Goal: Check status: Check status

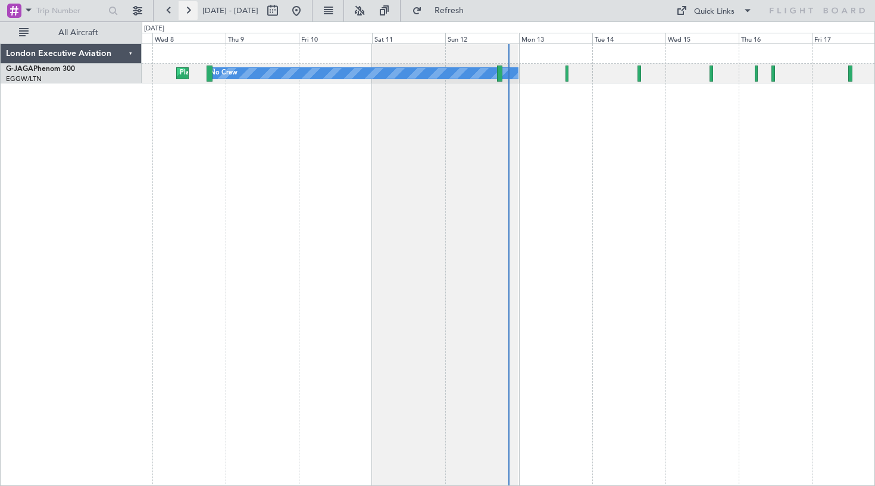
click at [186, 9] on button at bounding box center [188, 10] width 19 height 19
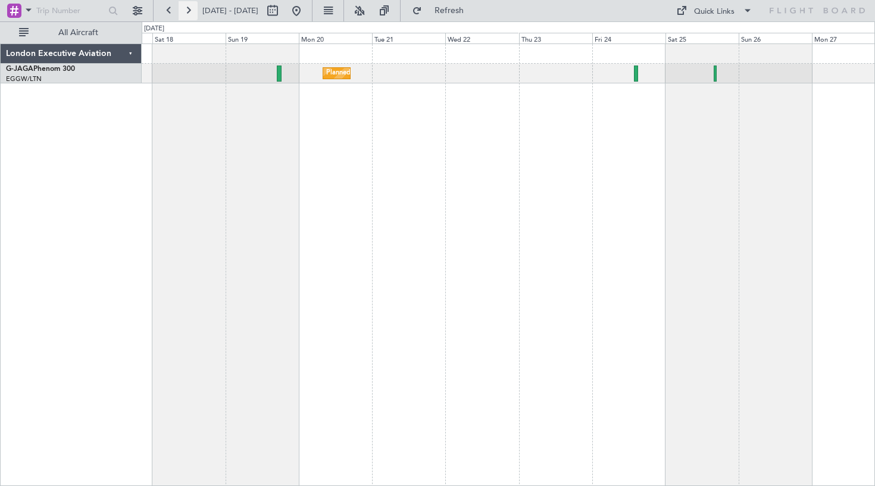
click at [187, 8] on button at bounding box center [188, 10] width 19 height 19
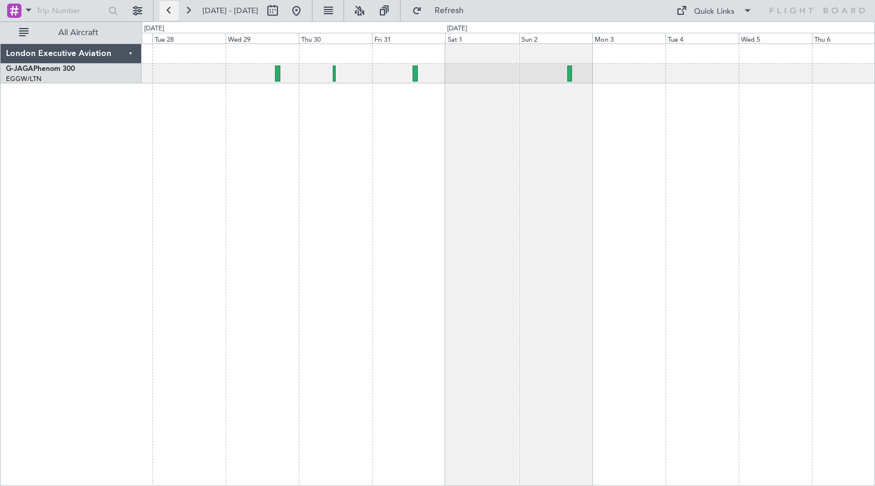
click at [167, 10] on button at bounding box center [169, 10] width 19 height 19
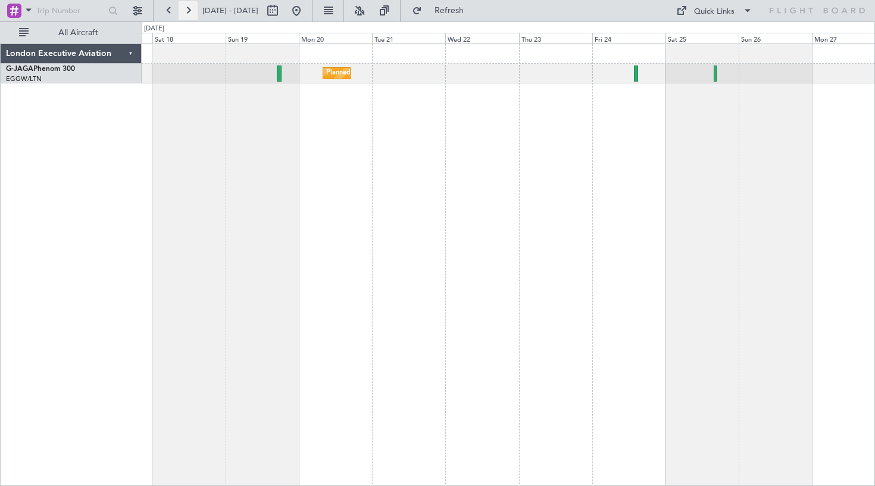
click at [189, 8] on button at bounding box center [188, 10] width 19 height 19
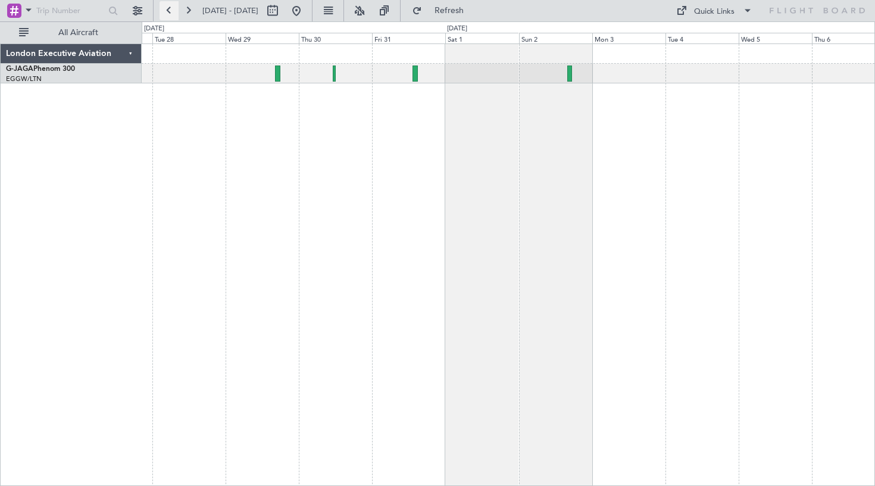
click at [169, 11] on button at bounding box center [169, 10] width 19 height 19
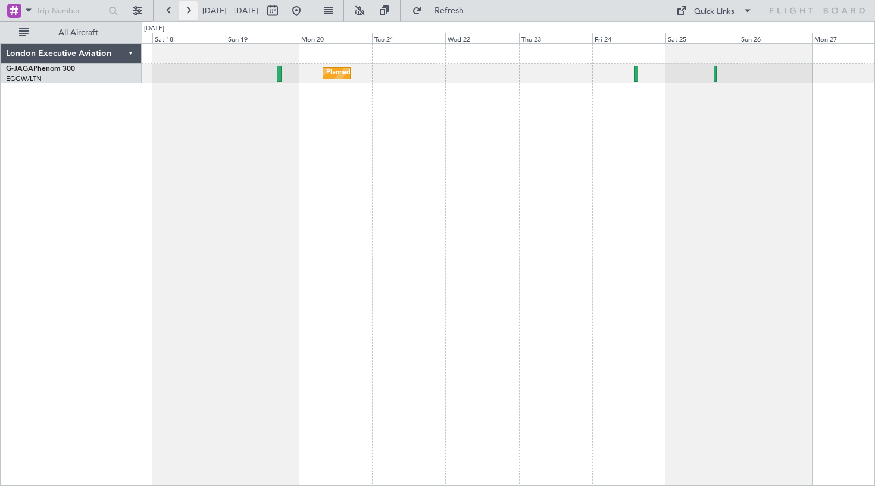
click at [192, 7] on button at bounding box center [188, 10] width 19 height 19
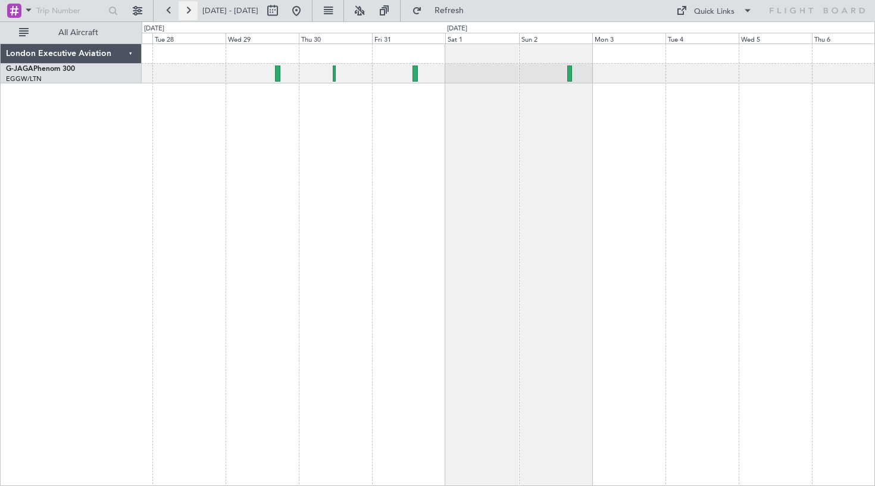
click at [189, 7] on button at bounding box center [188, 10] width 19 height 19
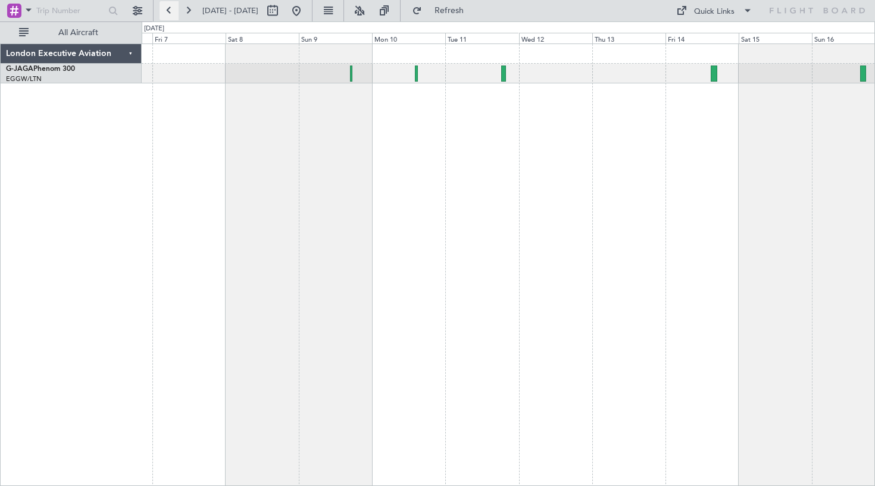
click at [168, 8] on button at bounding box center [169, 10] width 19 height 19
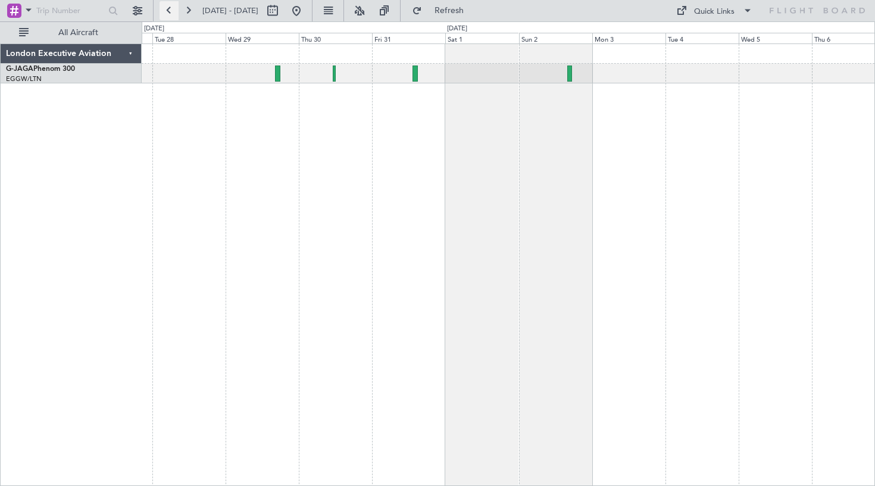
click at [168, 8] on button at bounding box center [169, 10] width 19 height 19
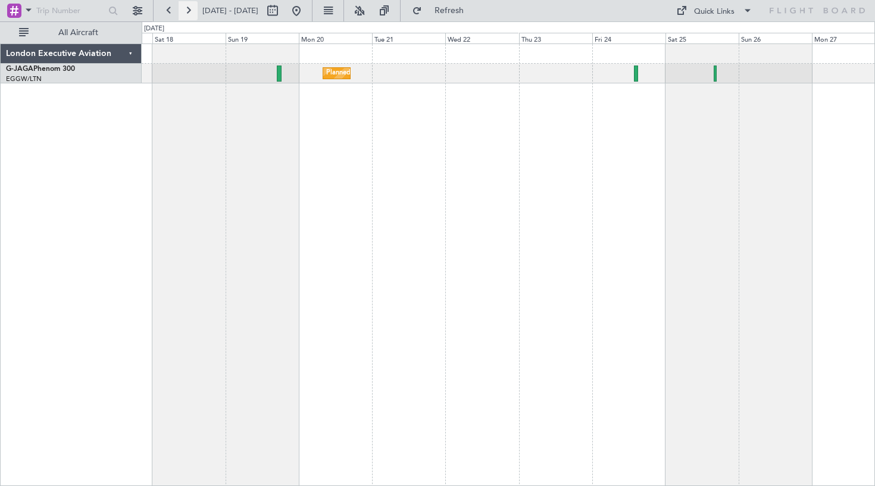
click at [190, 9] on button at bounding box center [188, 10] width 19 height 19
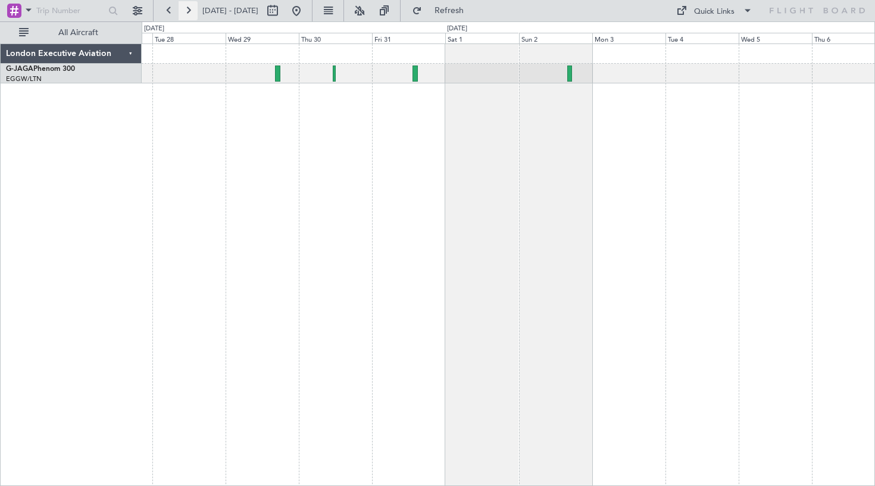
click at [191, 7] on button at bounding box center [188, 10] width 19 height 19
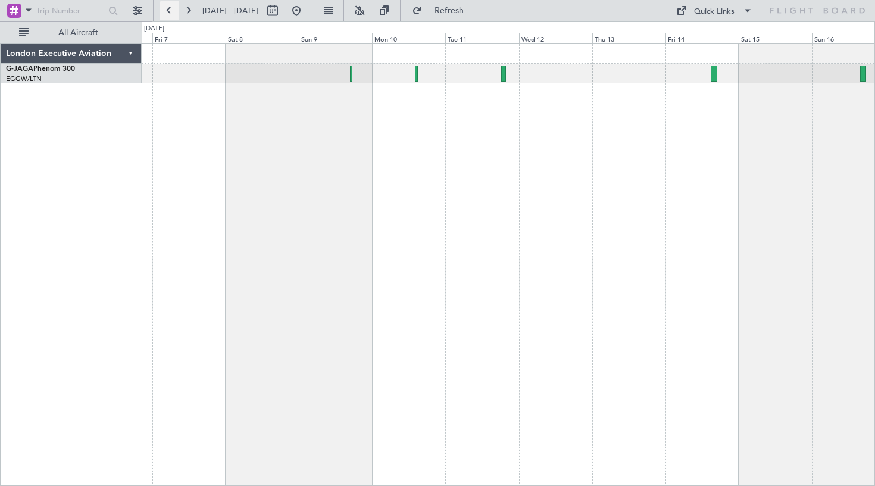
click at [170, 7] on button at bounding box center [169, 10] width 19 height 19
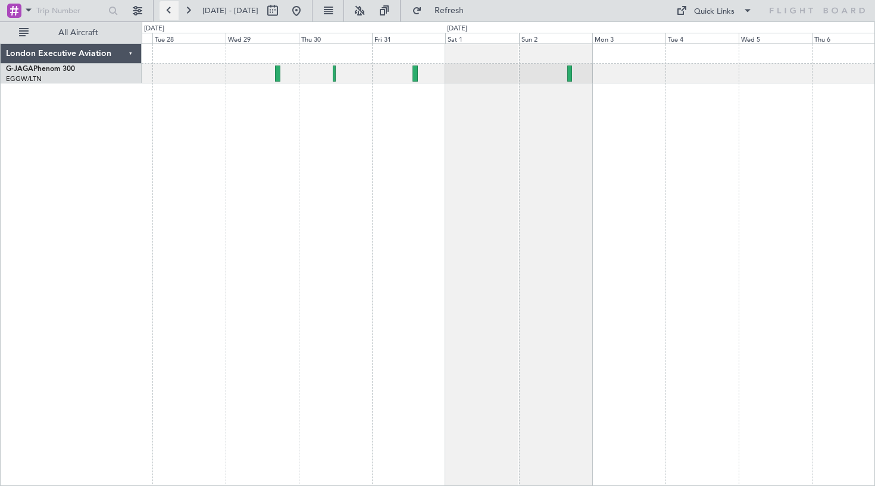
click at [170, 7] on button at bounding box center [169, 10] width 19 height 19
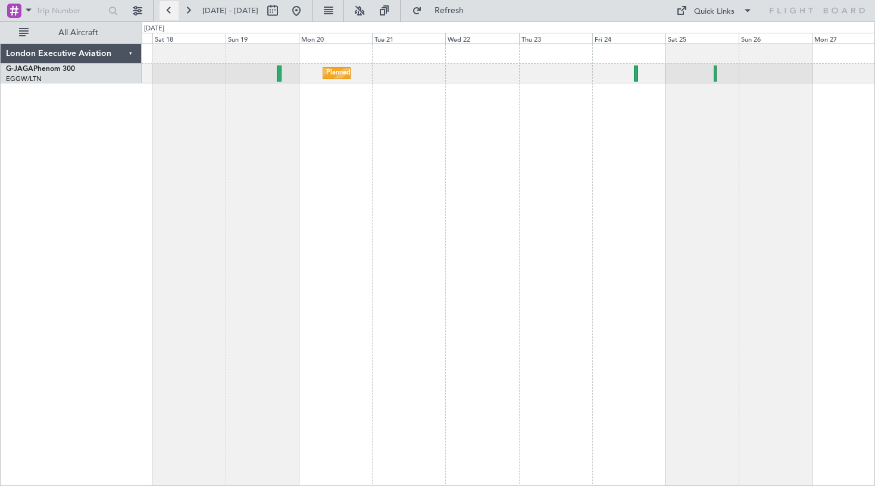
click at [170, 7] on button at bounding box center [169, 10] width 19 height 19
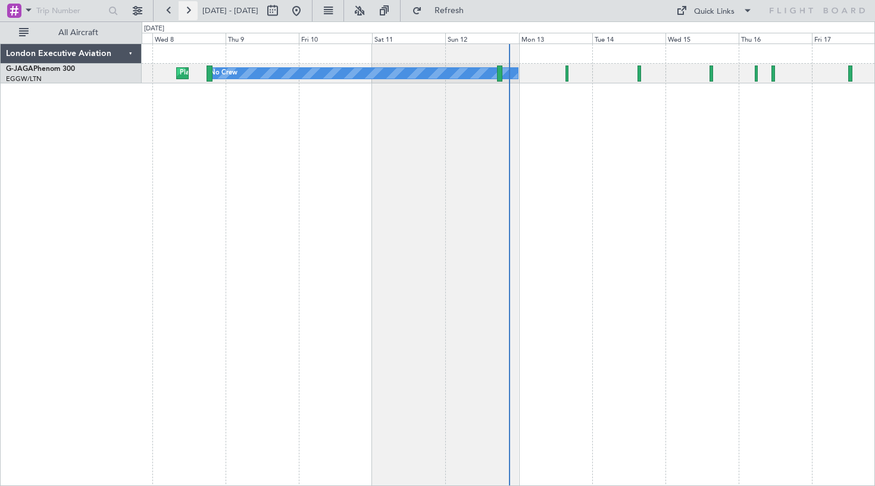
click at [189, 10] on button at bounding box center [188, 10] width 19 height 19
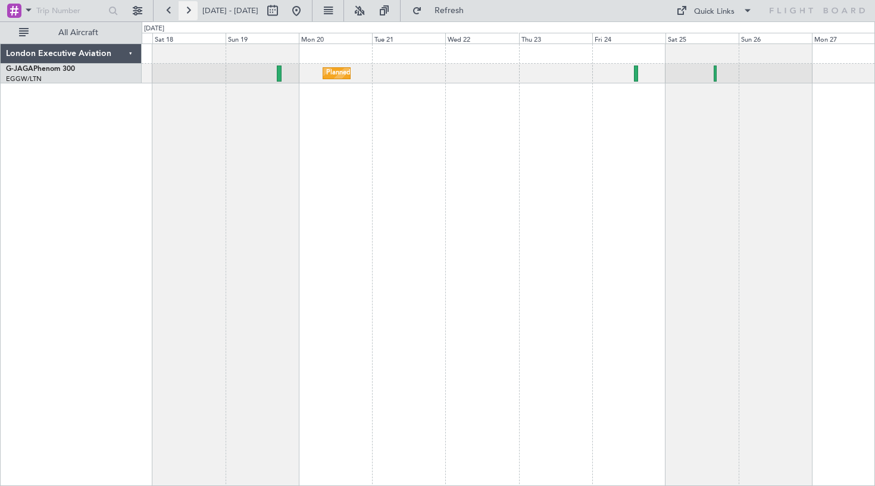
click at [192, 12] on button at bounding box center [188, 10] width 19 height 19
